Goal: Contribute content: Add original content to the website for others to see

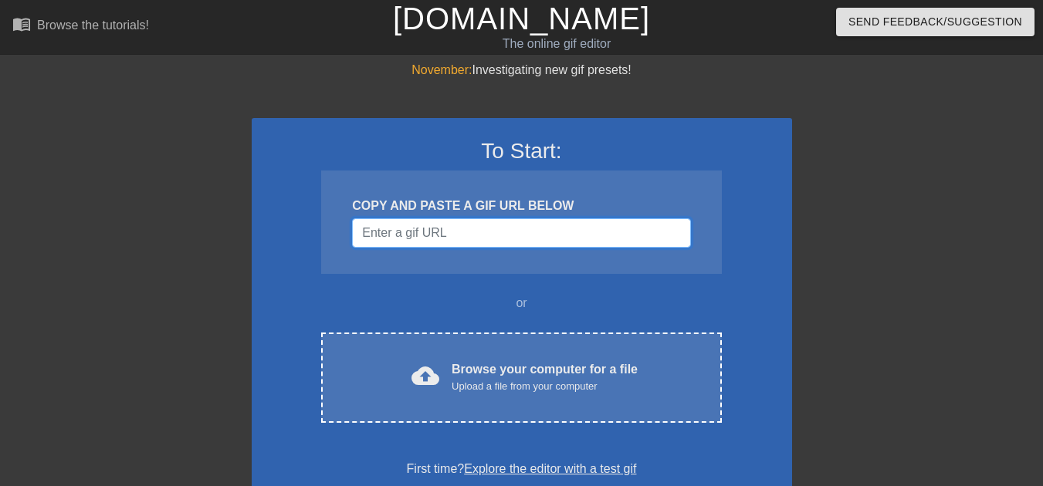
click at [483, 243] on input "Username" at bounding box center [521, 232] width 338 height 29
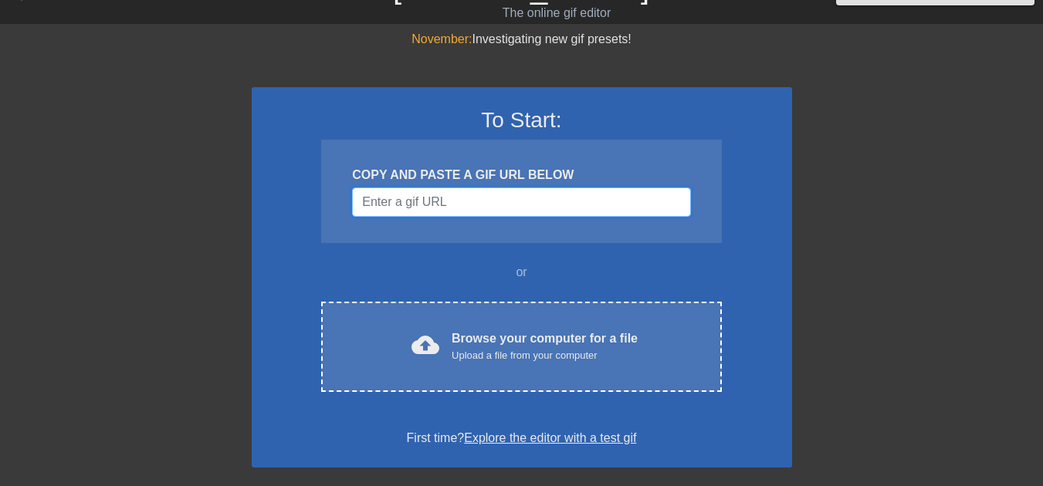
scroll to position [77, 0]
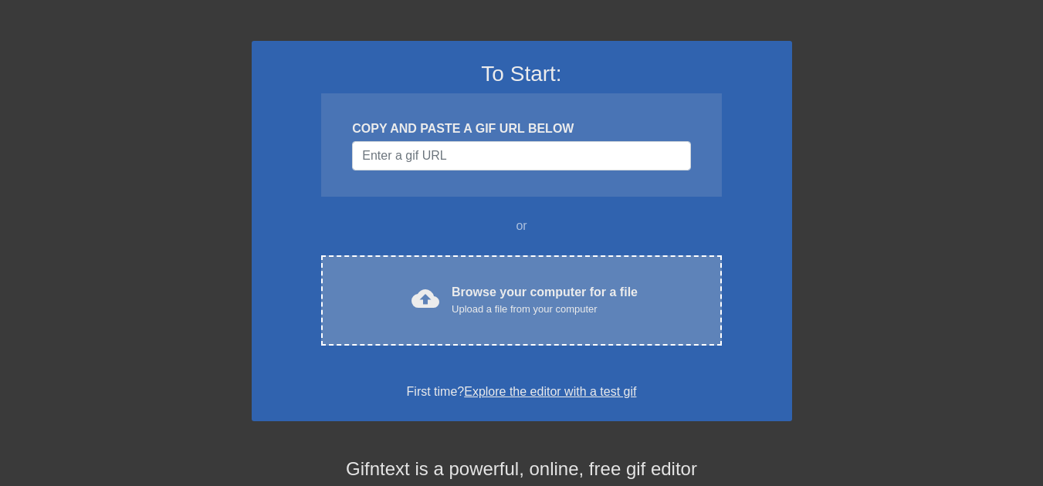
click at [509, 309] on div "Upload a file from your computer" at bounding box center [545, 309] width 186 height 15
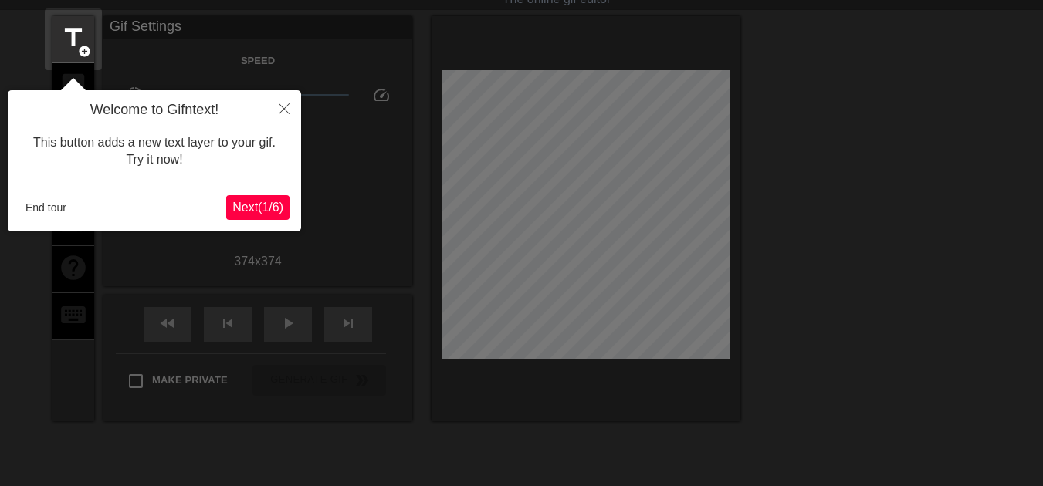
scroll to position [38, 0]
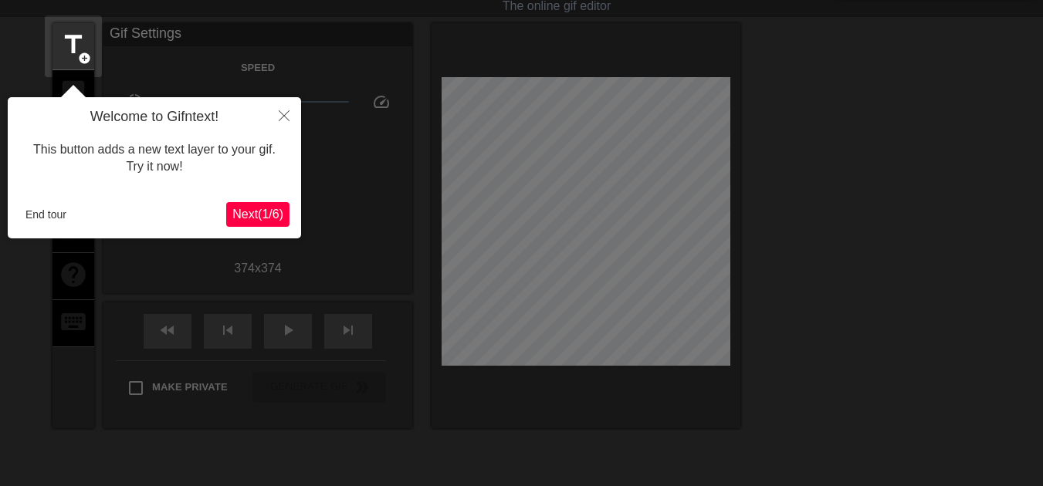
click at [263, 220] on span "Next ( 1 / 6 )" at bounding box center [257, 214] width 51 height 13
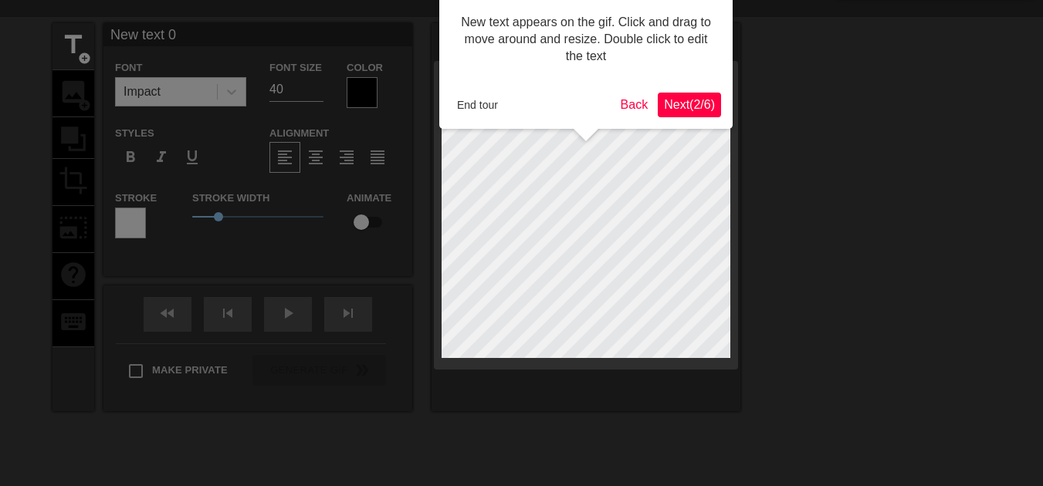
scroll to position [0, 0]
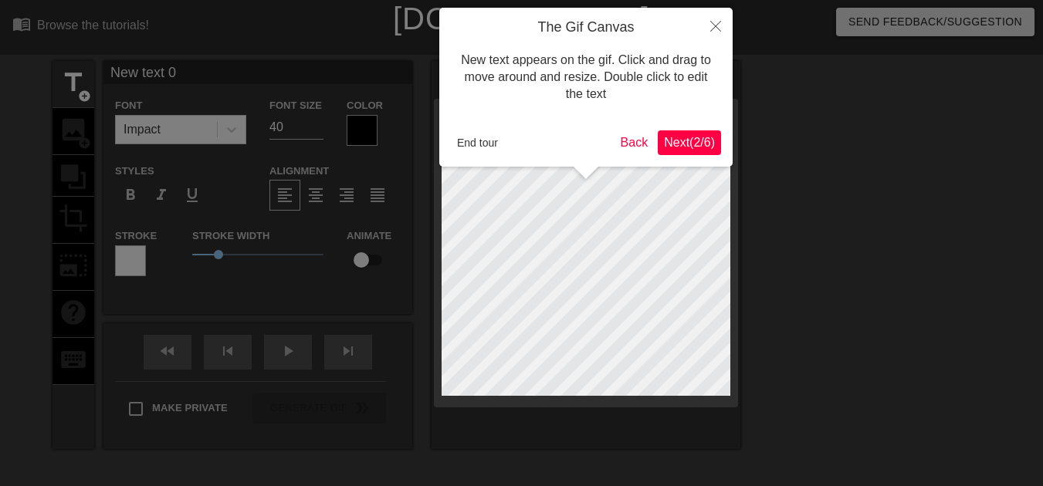
click at [693, 144] on span "Next ( 2 / 6 )" at bounding box center [689, 142] width 51 height 13
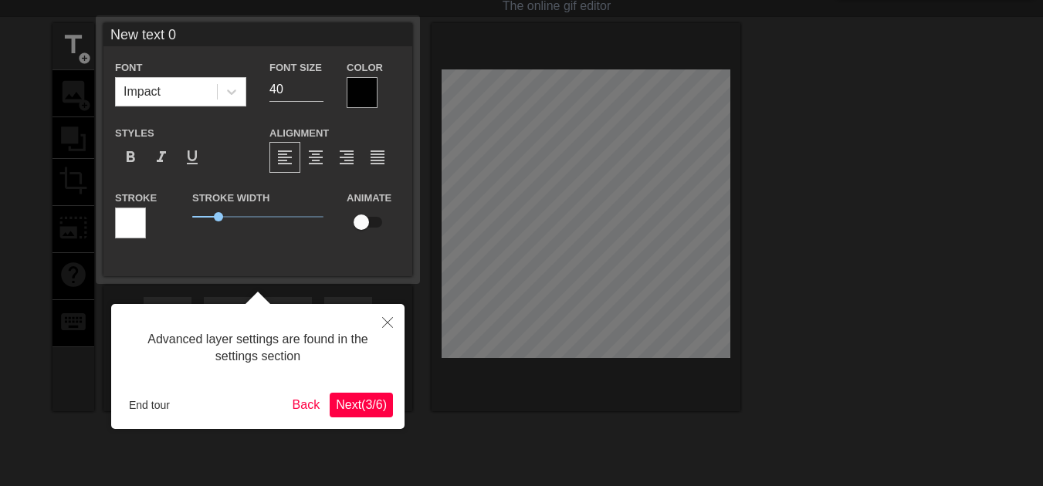
click at [362, 398] on span "Next ( 3 / 6 )" at bounding box center [361, 404] width 51 height 13
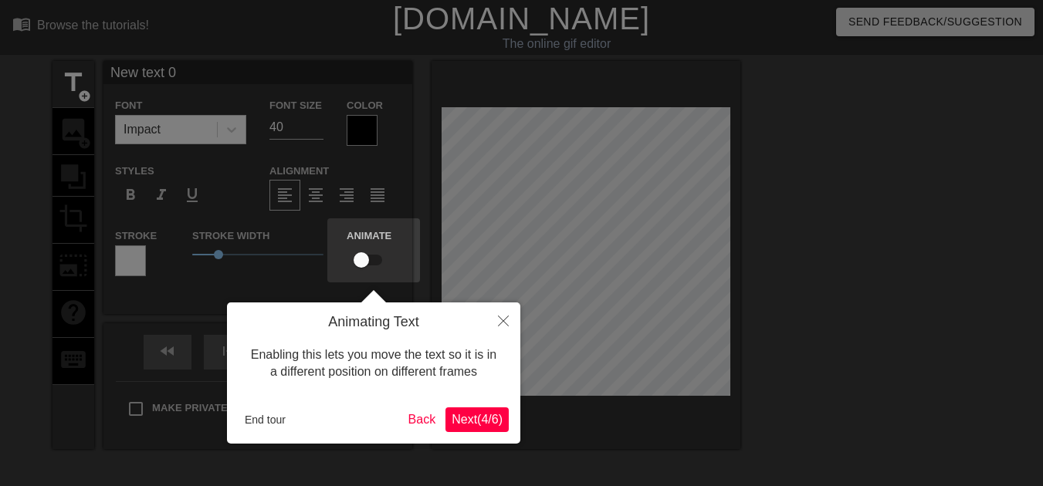
click at [486, 420] on span "Next ( 4 / 6 )" at bounding box center [477, 419] width 51 height 13
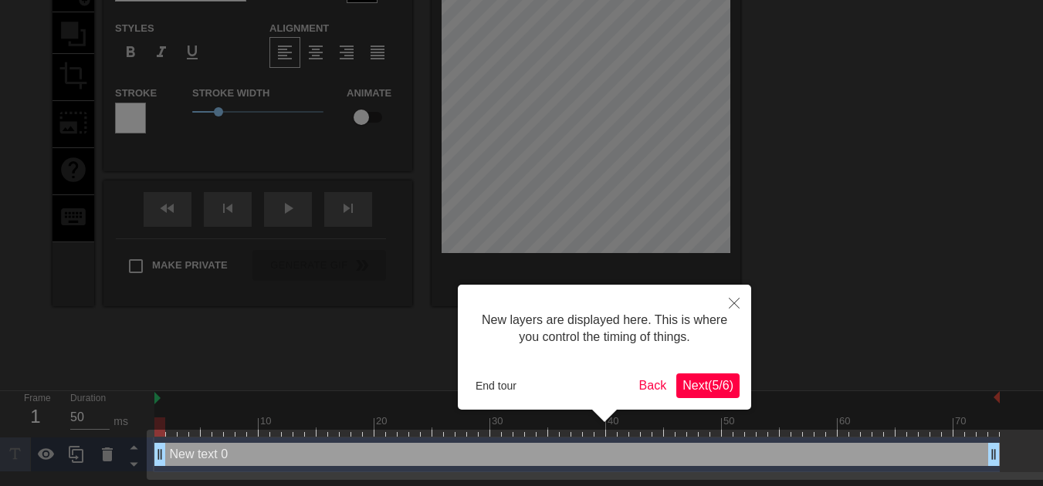
click at [686, 380] on span "Next ( 5 / 6 )" at bounding box center [707, 385] width 51 height 13
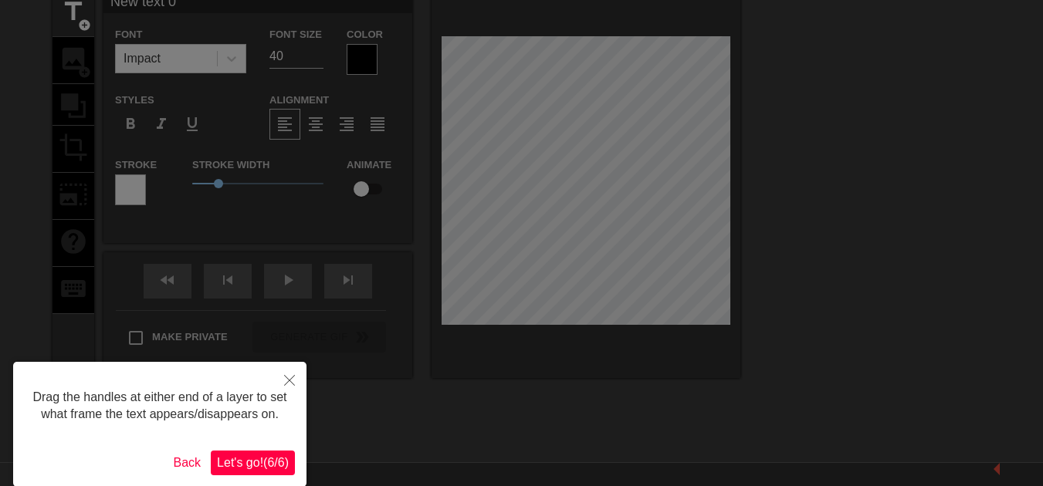
scroll to position [137, 0]
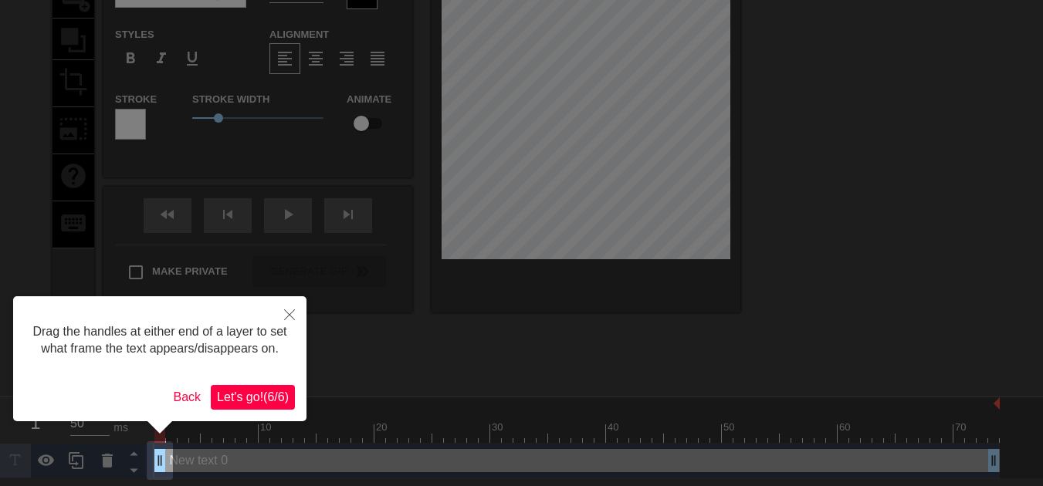
click at [272, 394] on span "Let's go! ( 6 / 6 )" at bounding box center [253, 397] width 72 height 13
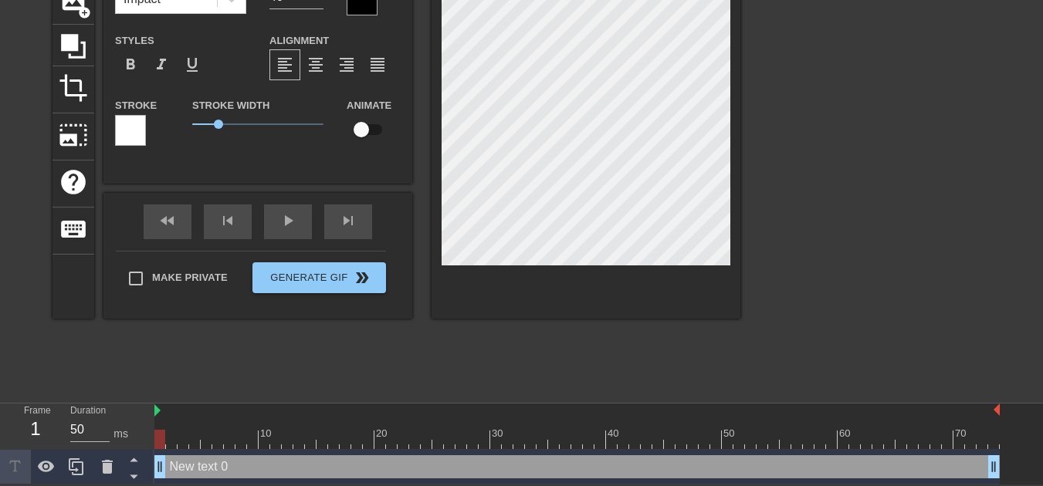
scroll to position [55, 0]
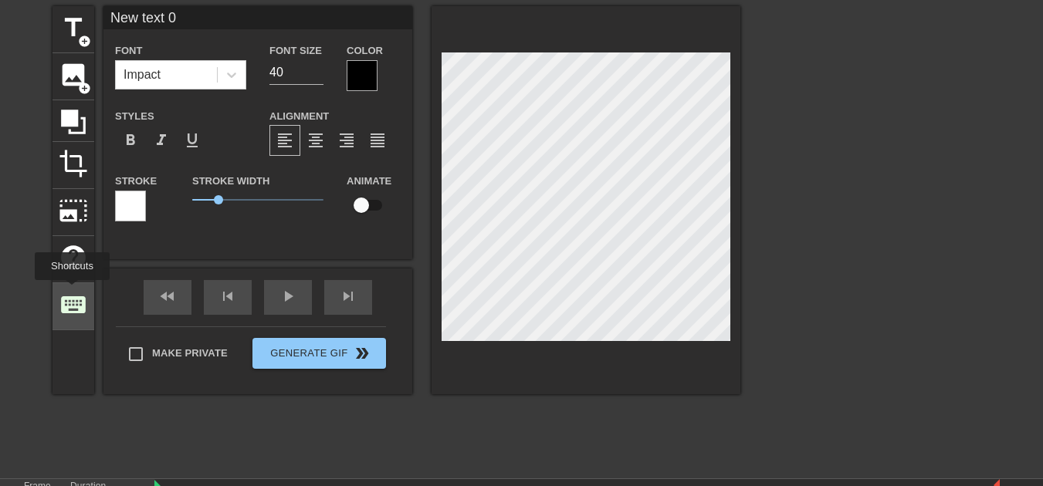
click at [72, 291] on span "keyboard" at bounding box center [73, 304] width 29 height 29
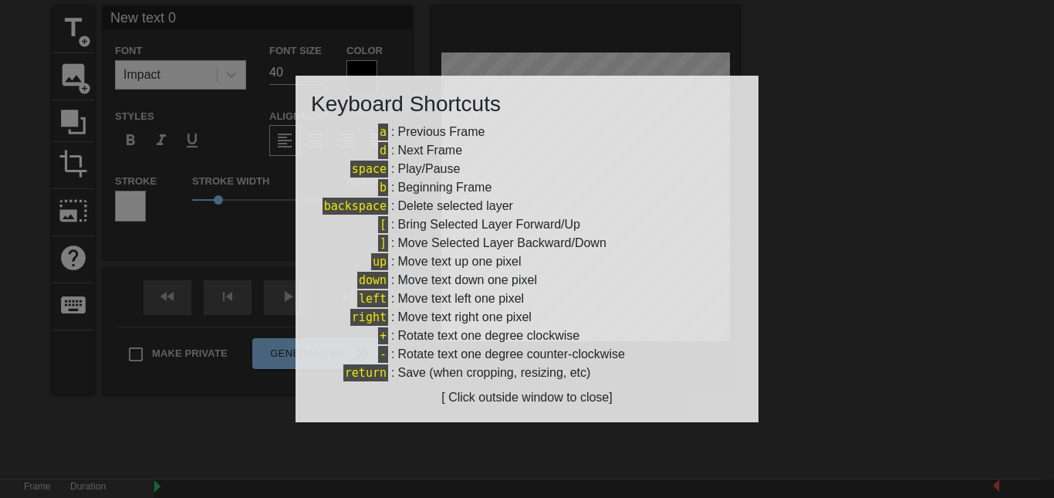
drag, startPoint x: 791, startPoint y: 273, endPoint x: 771, endPoint y: 279, distance: 21.0
click at [792, 274] on div at bounding box center [527, 249] width 1054 height 498
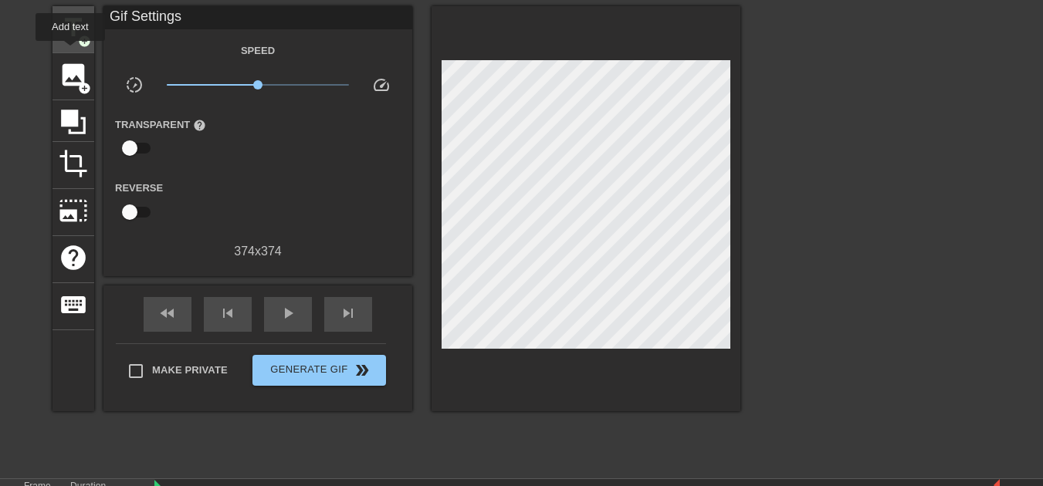
click at [70, 52] on div "title add_circle" at bounding box center [73, 29] width 42 height 47
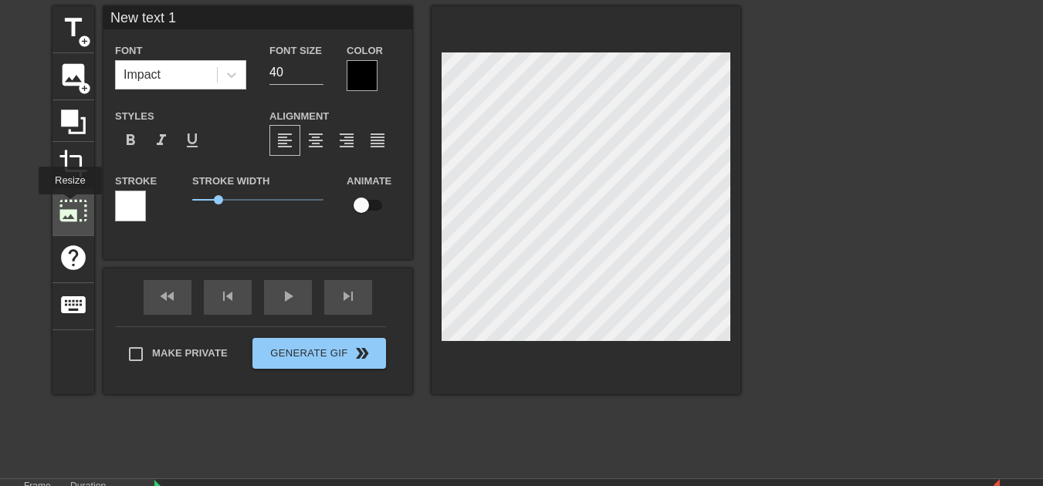
click at [69, 206] on span "photo_size_select_large" at bounding box center [73, 210] width 29 height 29
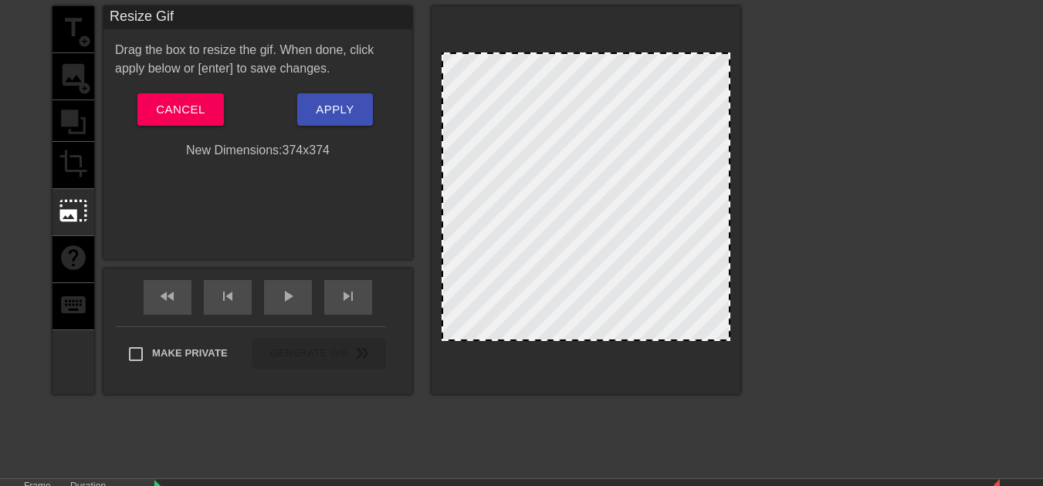
click at [66, 158] on div "title add_circle image add_circle crop photo_size_select_large help keyboard" at bounding box center [73, 200] width 42 height 388
click at [191, 110] on span "Cancel" at bounding box center [180, 110] width 49 height 20
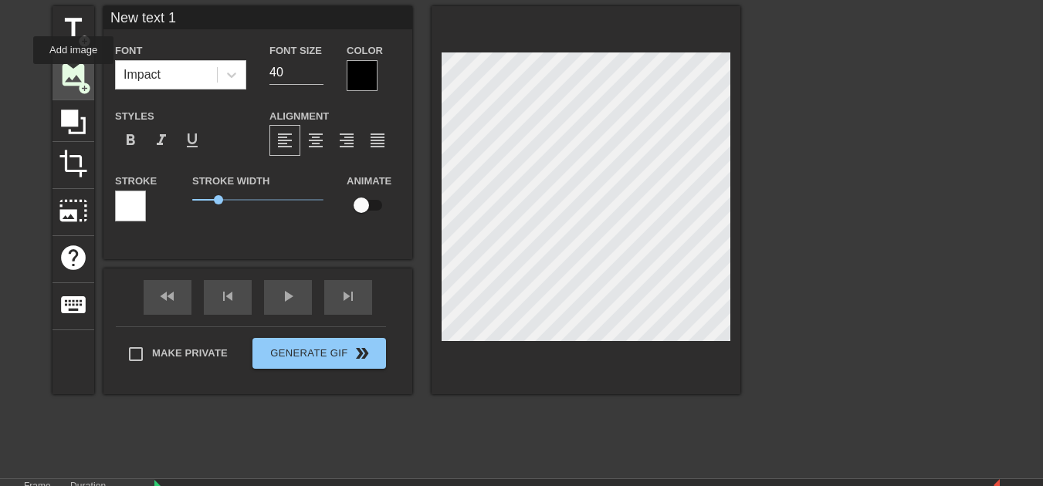
click at [73, 75] on span "image" at bounding box center [73, 74] width 29 height 29
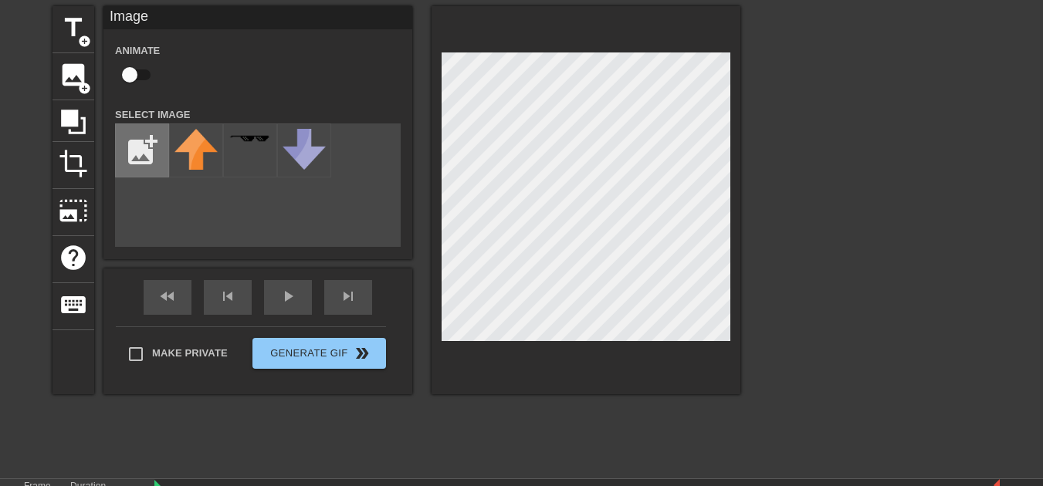
click at [146, 142] on input "file" at bounding box center [142, 150] width 52 height 52
type input "C:\fakepath\[PERSON_NAME]-leave-me-alone.gif"
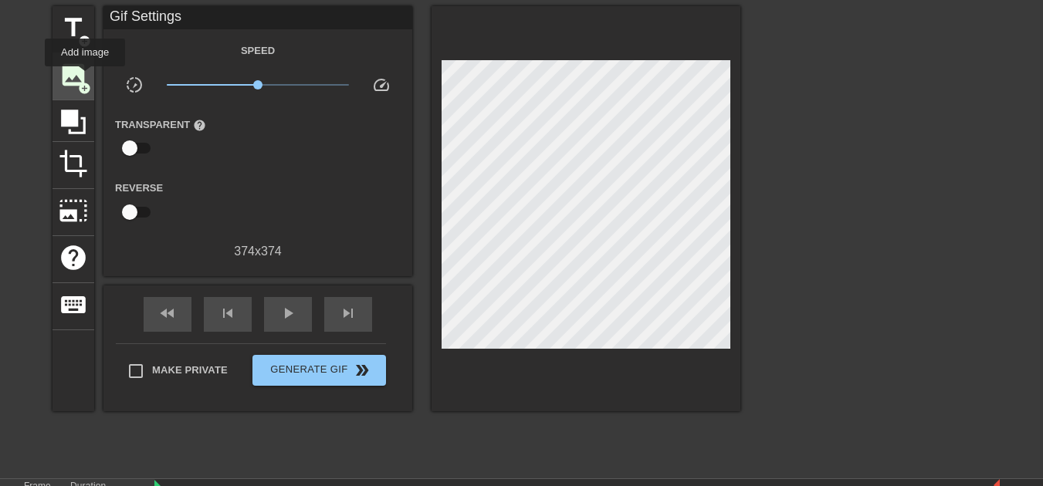
click at [85, 77] on span "image" at bounding box center [73, 74] width 29 height 29
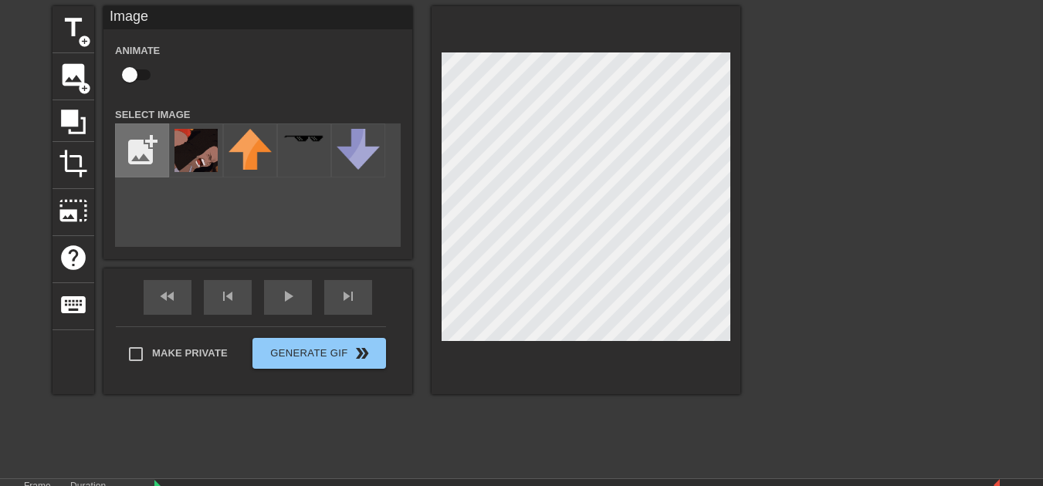
click at [143, 157] on input "file" at bounding box center [142, 150] width 52 height 52
type input "C:\fakepath\Screenshot [DATE] 113548.png"
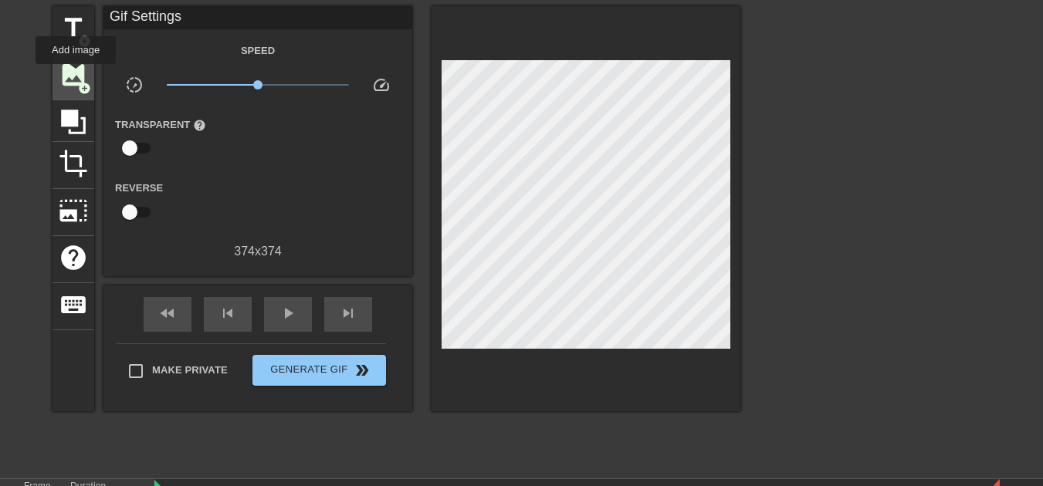
click at [76, 75] on span "image" at bounding box center [73, 74] width 29 height 29
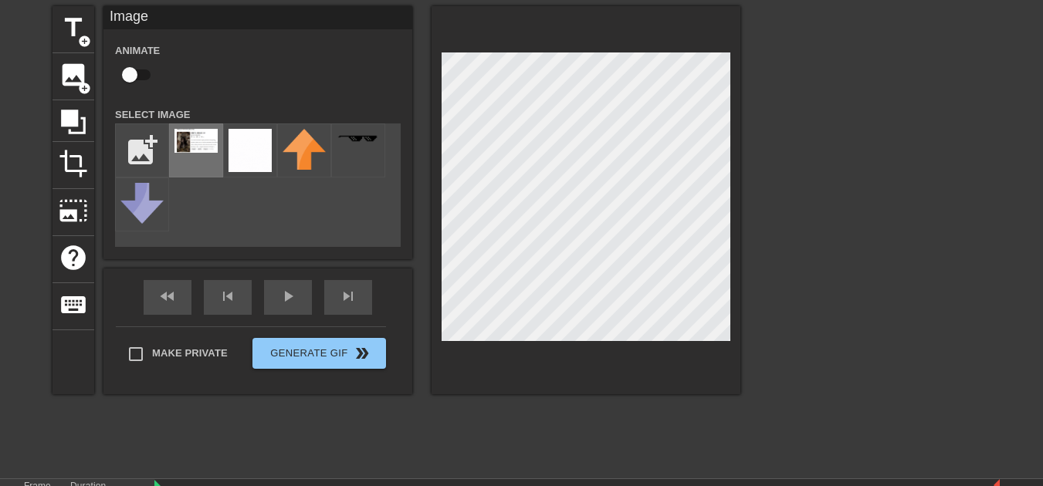
click at [208, 155] on div at bounding box center [196, 150] width 54 height 54
click at [377, 216] on div "title add_circle image add_circle crop photo_size_select_large help keyboard Im…" at bounding box center [396, 200] width 688 height 388
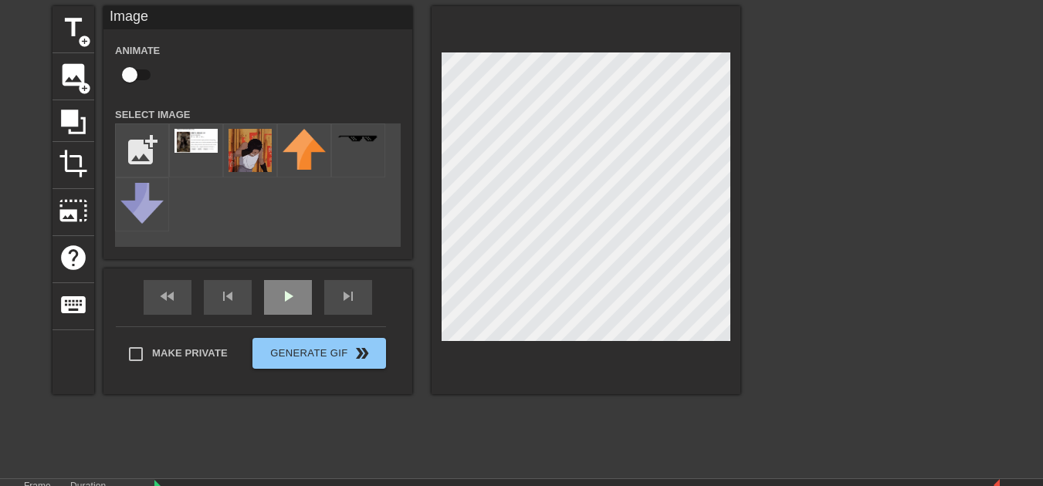
click at [279, 299] on div "play_arrow" at bounding box center [288, 297] width 48 height 35
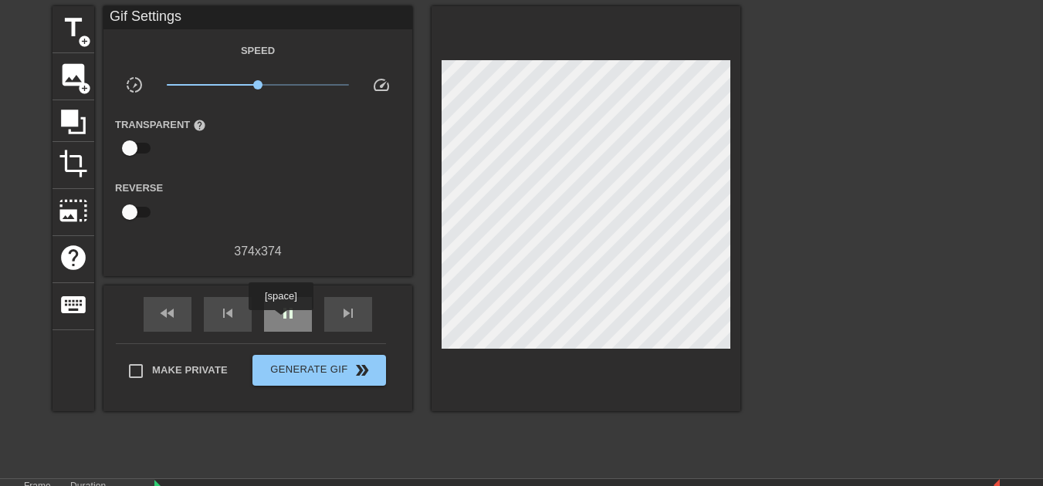
click at [280, 321] on span "pause" at bounding box center [288, 313] width 19 height 19
